Goal: Navigation & Orientation: Go to known website

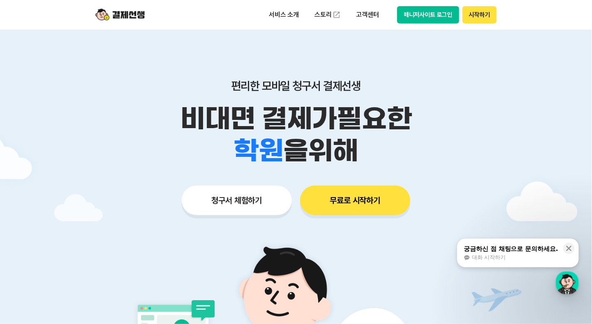
click at [415, 16] on button "매니저사이트 로그인" at bounding box center [428, 14] width 62 height 17
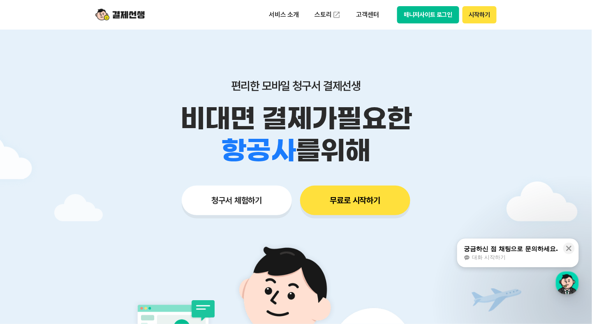
click at [422, 18] on button "매니저사이트 로그인" at bounding box center [428, 14] width 62 height 17
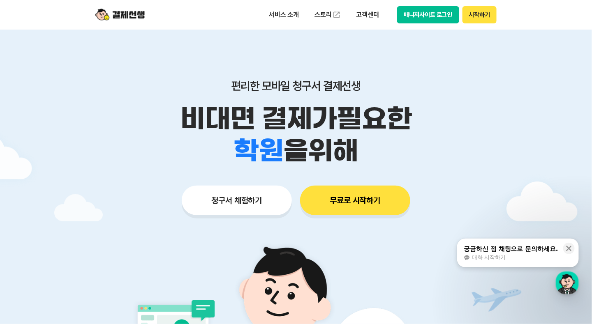
click at [422, 7] on button "매니저사이트 로그인" at bounding box center [428, 14] width 62 height 17
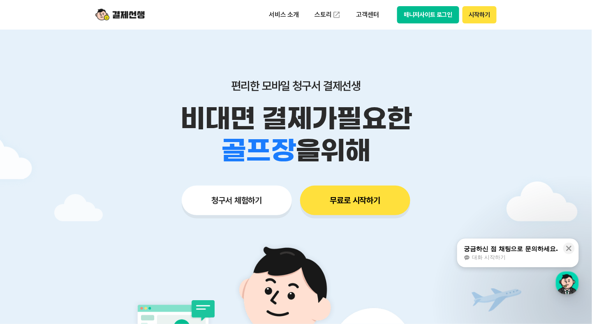
click at [413, 16] on button "매니저사이트 로그인" at bounding box center [428, 14] width 62 height 17
click at [428, 13] on button "매니저사이트 로그인" at bounding box center [428, 14] width 62 height 17
